Goal: Information Seeking & Learning: Learn about a topic

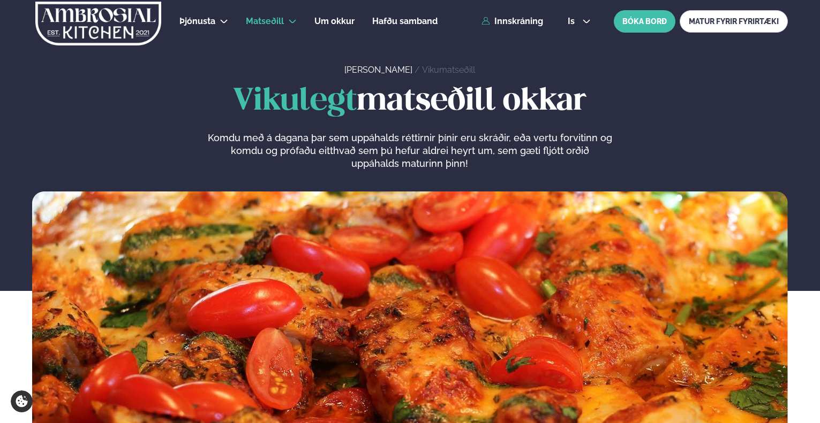
scroll to position [428, 0]
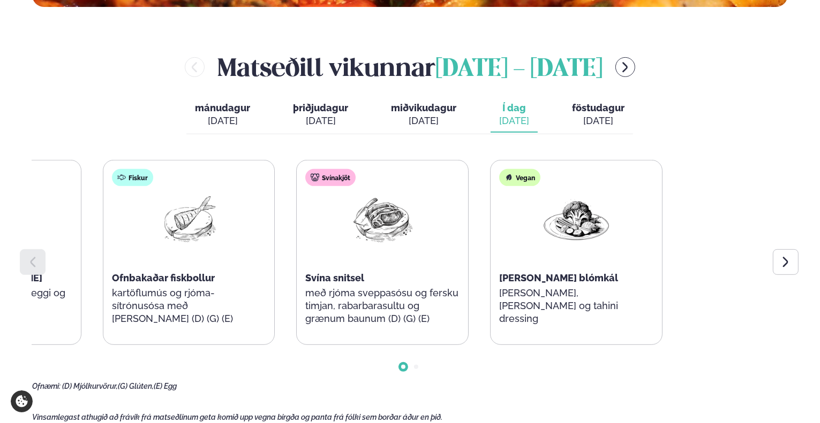
click at [819, 364] on html "About cookies on this site We use cookies to collect and analyse information on…" at bounding box center [410, 393] width 820 height 1642
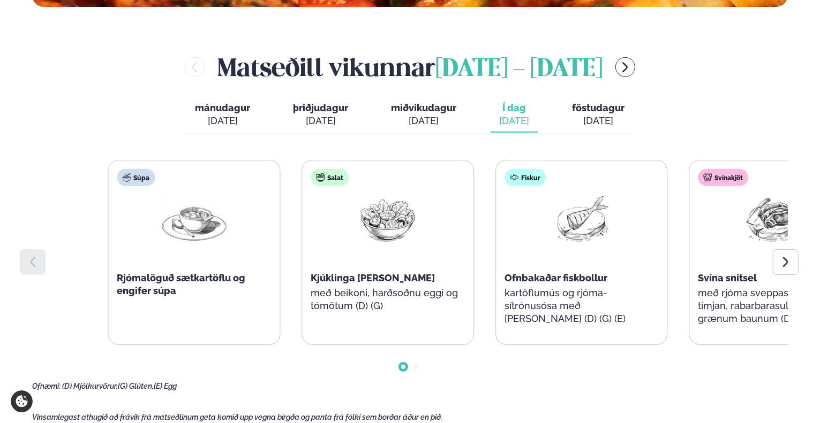
click at [667, 305] on div "Fiskur Ofnbakaðar fiskbollur kartöflumús og rjóma-sítrónusósa með [PERSON_NAME]…" at bounding box center [581, 253] width 171 height 184
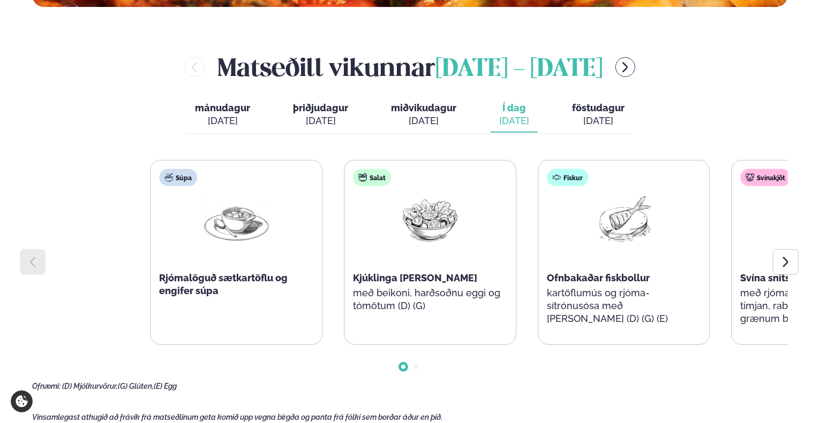
click at [542, 297] on div "Súpa Rjómalöguð sætkartöflu og engifer súpa Salat Kjúklinga [PERSON_NAME] með b…" at bounding box center [526, 252] width 753 height 185
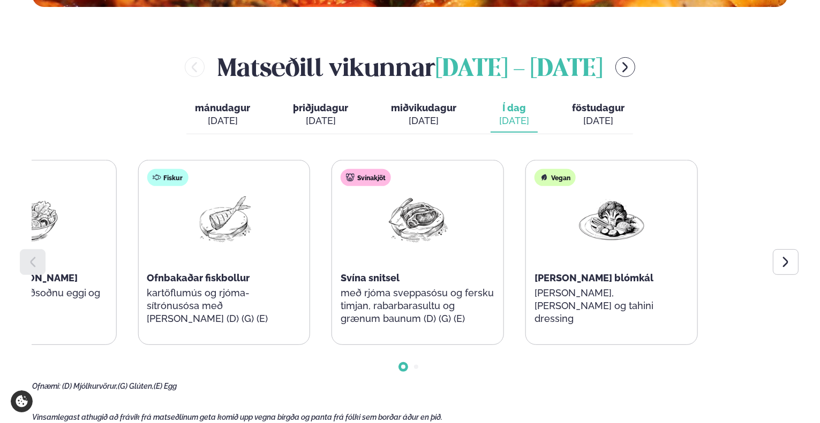
click at [270, 306] on div "Súpa Rjómalöguð sætkartöflu og engifer súpa Salat Kjúklinga [PERSON_NAME] með b…" at bounding box center [127, 252] width 753 height 185
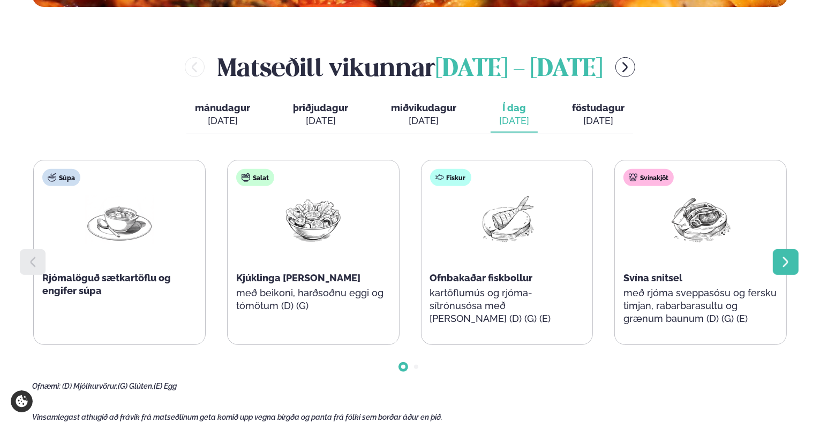
click at [773, 262] on div at bounding box center [786, 262] width 26 height 26
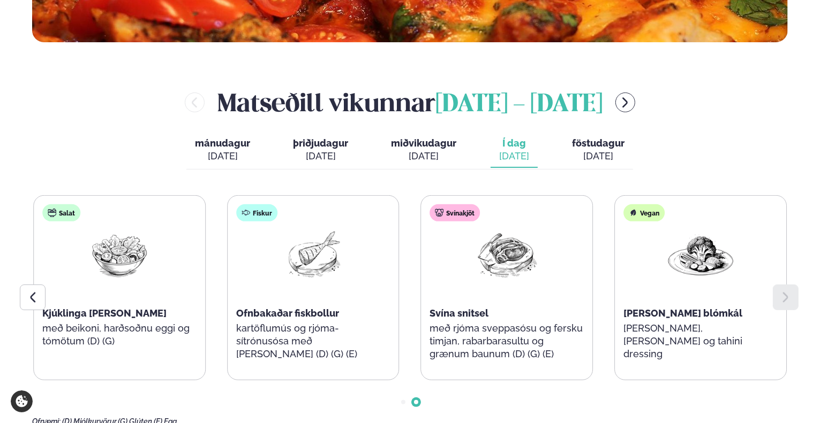
scroll to position [375, 0]
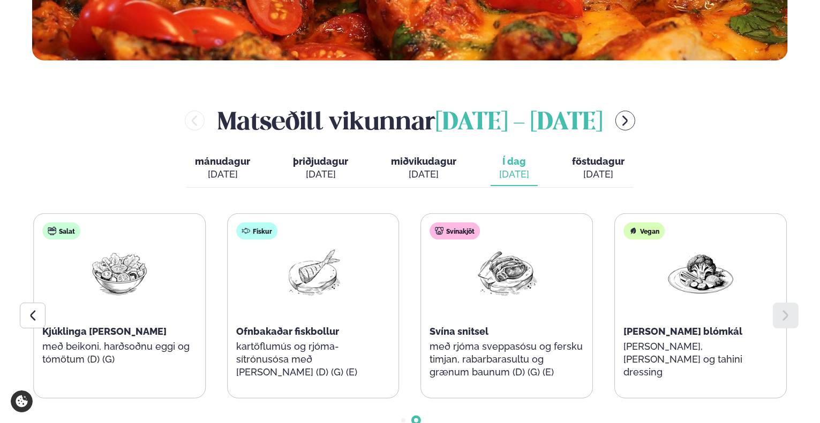
click at [617, 165] on span "föstudagur" at bounding box center [598, 161] width 52 height 11
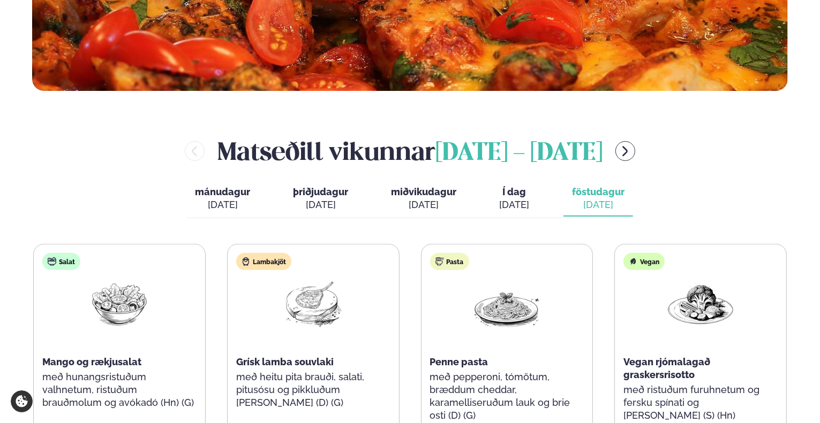
scroll to position [321, 0]
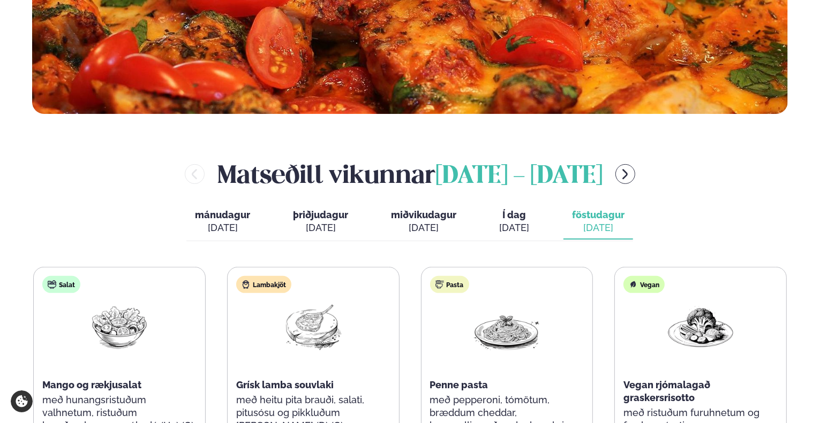
click at [529, 224] on button "Í dag Í d. [DATE]" at bounding box center [513, 222] width 47 height 35
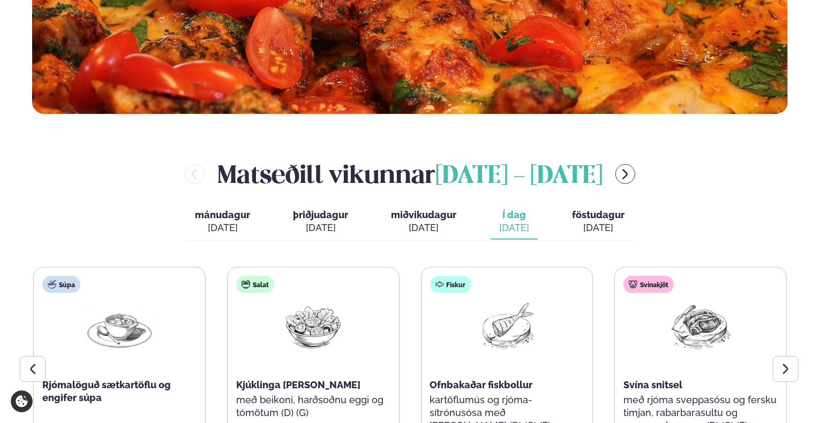
scroll to position [428, 0]
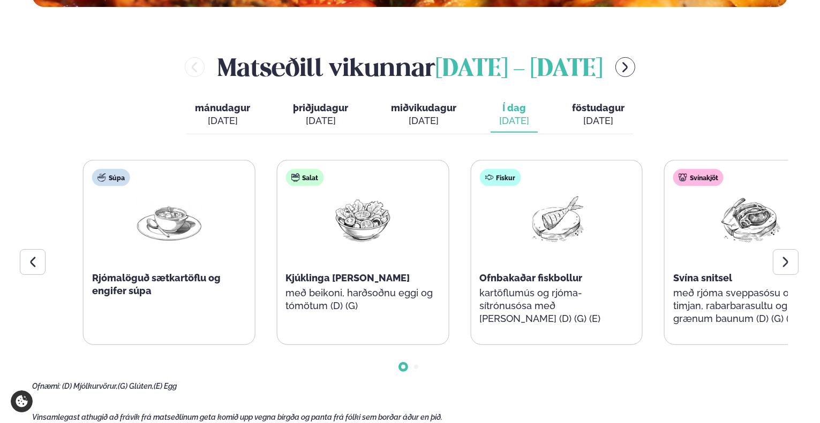
click at [377, 308] on div "Salat Kjúklinga [PERSON_NAME] með beikoni, harðsoðnu eggi og tómötum (D) (G)" at bounding box center [362, 246] width 171 height 171
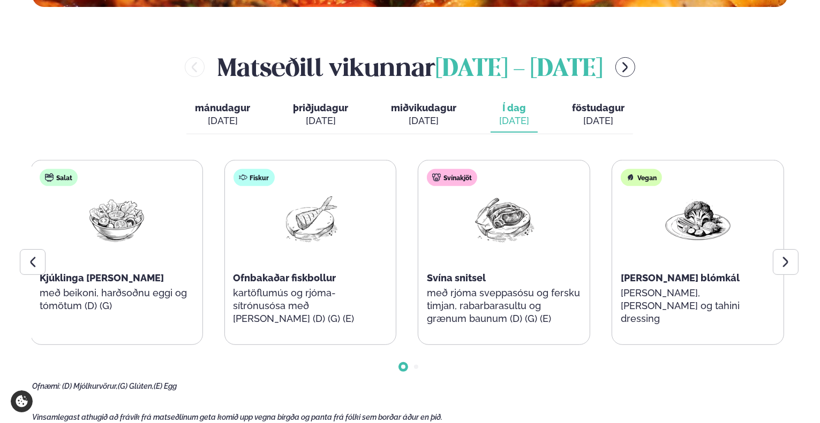
click at [101, 211] on div "Salat Kjúklinga [PERSON_NAME] með beikoni, harðsoðnu eggi og tómötum (D) (G)" at bounding box center [116, 246] width 171 height 171
